Goal: Task Accomplishment & Management: Manage account settings

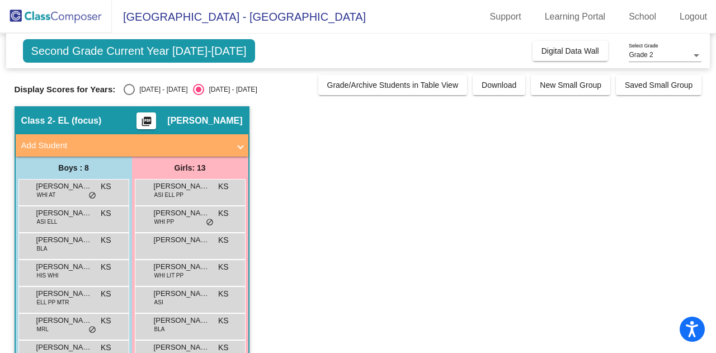
click at [133, 86] on div "Select an option" at bounding box center [129, 89] width 11 height 11
click at [129, 95] on input "[DATE] - [DATE]" at bounding box center [129, 95] width 1 height 1
radio input "true"
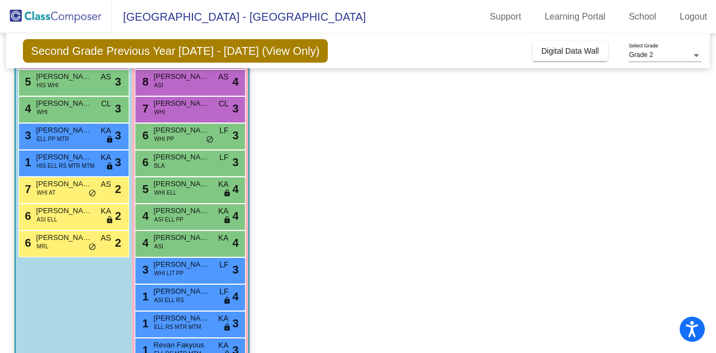
scroll to position [192, 0]
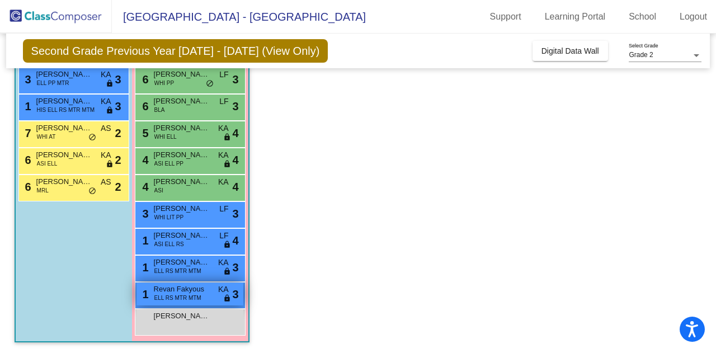
click at [218, 296] on div "1 Revan Fakyous ELL RS MTR MTM KA lock do_not_disturb_alt 3" at bounding box center [189, 293] width 107 height 23
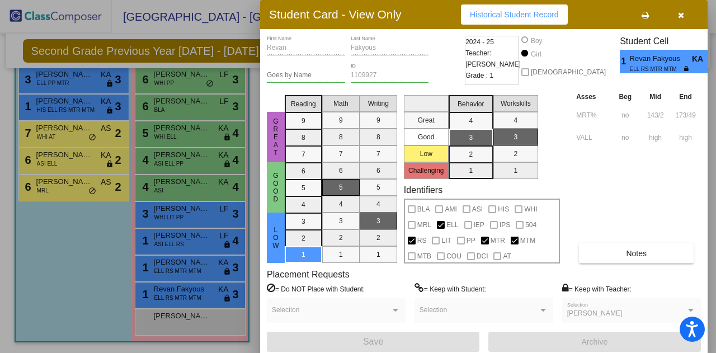
click at [251, 235] on div at bounding box center [358, 176] width 716 height 353
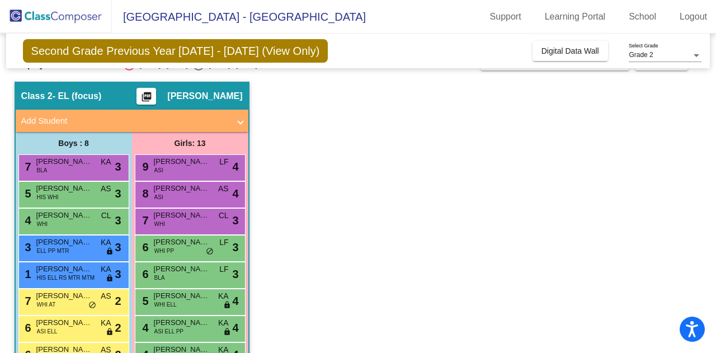
scroll to position [0, 0]
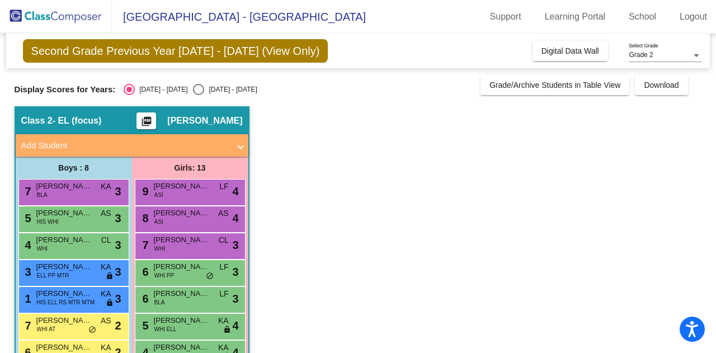
click at [212, 89] on div "[DATE] - [DATE]" at bounding box center [230, 89] width 53 height 10
click at [199, 95] on input "[DATE] - [DATE]" at bounding box center [198, 95] width 1 height 1
radio input "true"
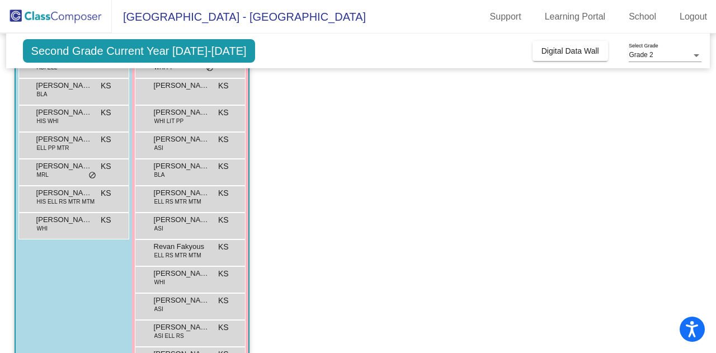
scroll to position [136, 0]
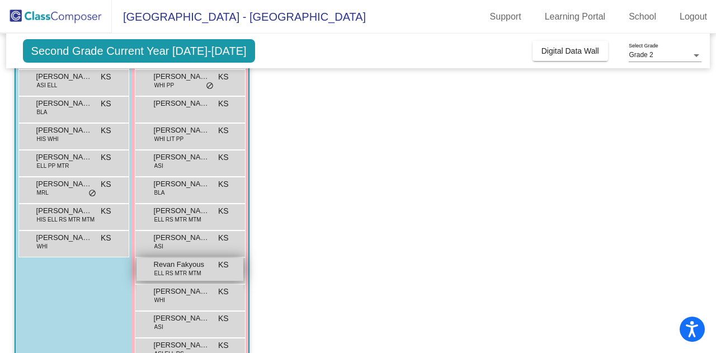
click at [190, 267] on span "Revan Fakyous" at bounding box center [182, 264] width 56 height 11
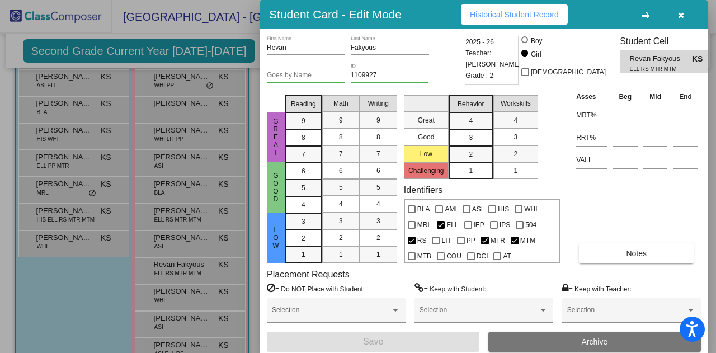
click at [583, 346] on span "Archive" at bounding box center [595, 341] width 26 height 9
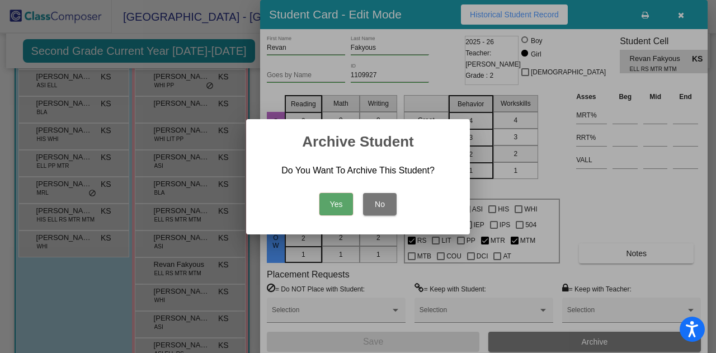
click at [346, 208] on button "Yes" at bounding box center [336, 204] width 34 height 22
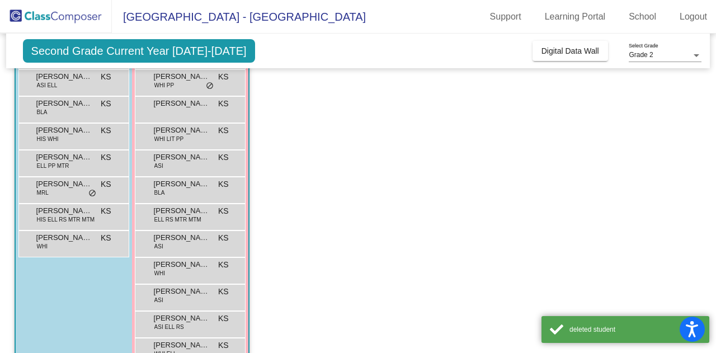
click at [296, 216] on app-classroom "Class 2 - EL (focus) picture_as_pdf [PERSON_NAME] Add Student First Name Last N…" at bounding box center [358, 176] width 687 height 413
